Goal: Information Seeking & Learning: Learn about a topic

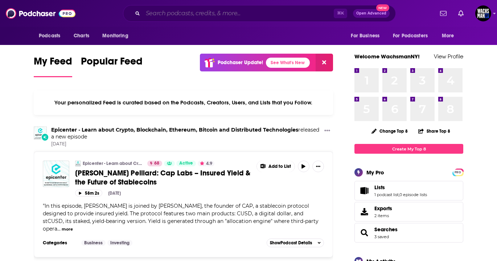
click at [192, 13] on input "Search podcasts, credits, & more..." at bounding box center [238, 14] width 191 height 12
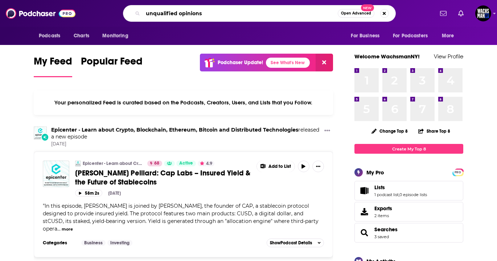
type input "unqualified opinions"
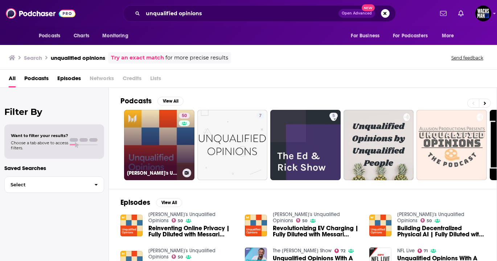
click at [171, 146] on link "50 [PERSON_NAME]'s Unqualified Opinions" at bounding box center [159, 145] width 70 height 70
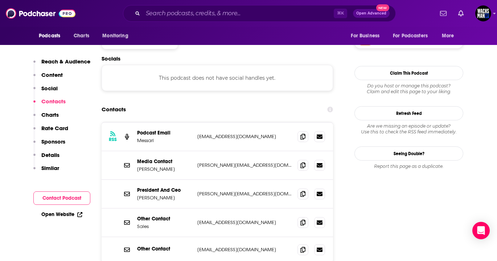
scroll to position [597, 0]
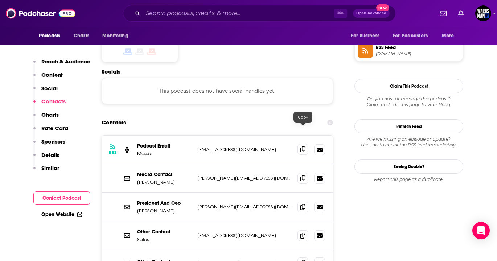
click at [305, 144] on span at bounding box center [302, 149] width 11 height 11
